Goal: Task Accomplishment & Management: Manage account settings

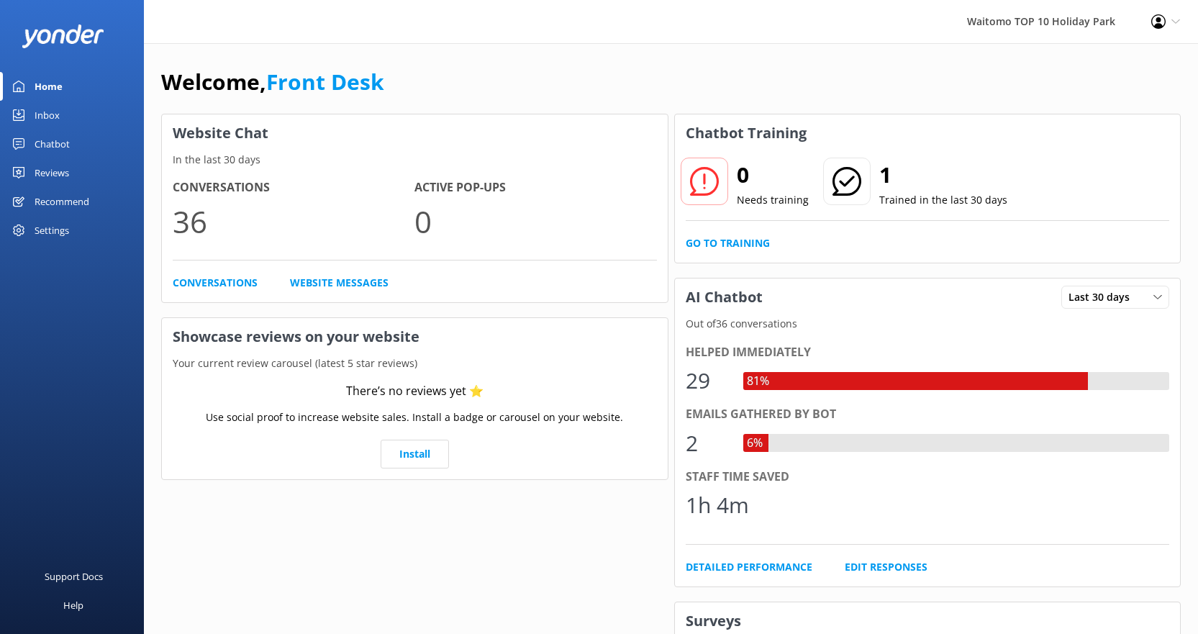
click at [45, 107] on div "Inbox" at bounding box center [47, 115] width 25 height 29
